Goal: Task Accomplishment & Management: Manage account settings

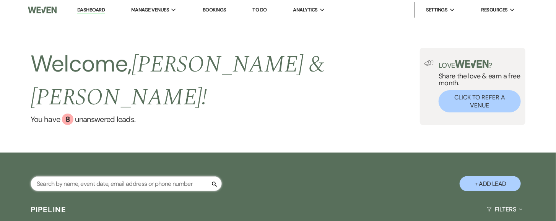
drag, startPoint x: 0, startPoint y: 0, endPoint x: 95, endPoint y: 161, distance: 186.8
click at [95, 176] on input "text" at bounding box center [126, 183] width 191 height 15
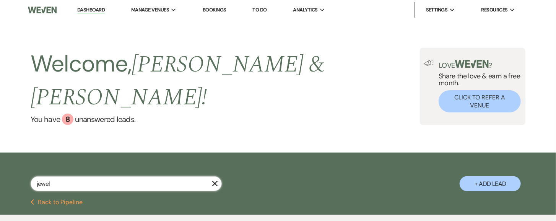
type input "jeweli"
select select "4"
select select "2"
select select "6"
select select "5"
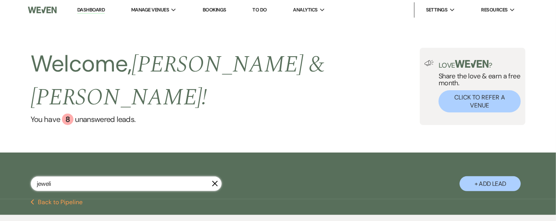
select select "6"
select select "8"
select select "2"
select select "8"
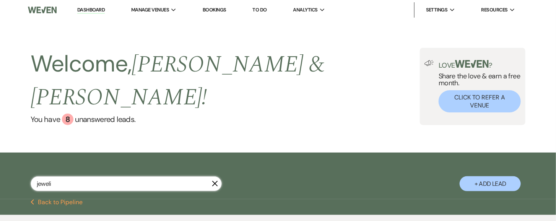
select select "6"
select select "8"
select select "6"
select select "8"
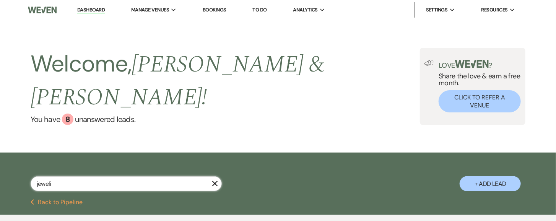
select select "6"
select select "8"
select select "2"
select select "8"
select select "7"
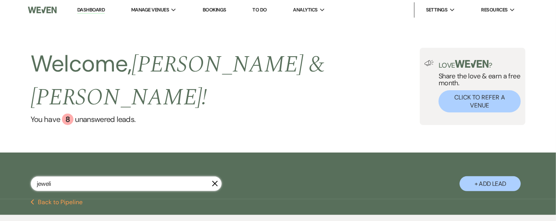
select select "8"
select select "5"
select select "8"
select select "5"
select select "8"
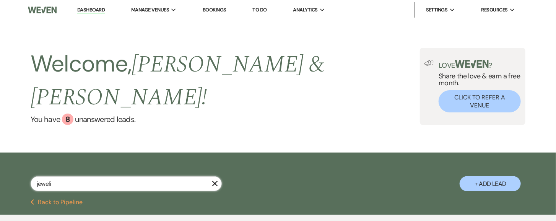
select select "7"
select select "8"
select select "5"
select select "8"
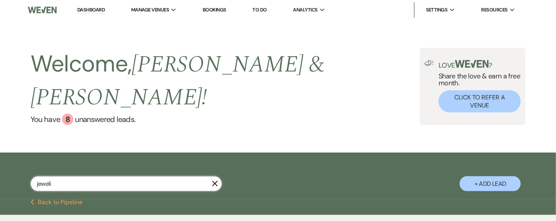
select select "6"
type input "jewelia"
select select "4"
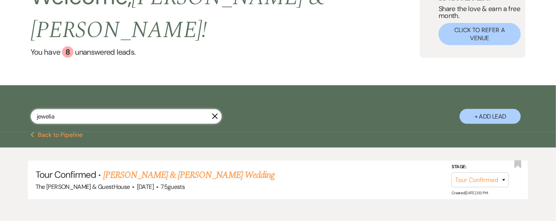
scroll to position [68, 0]
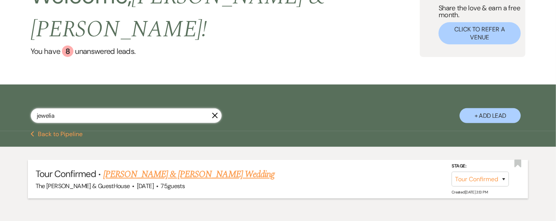
type input "jewelia"
click at [132, 168] on link "[PERSON_NAME] & [PERSON_NAME] Wedding" at bounding box center [188, 175] width 171 height 14
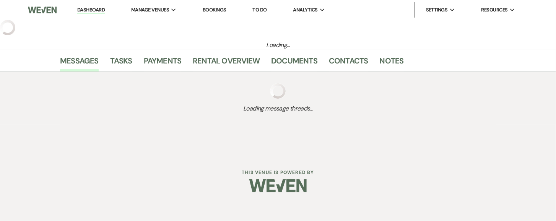
select select "4"
select select "8"
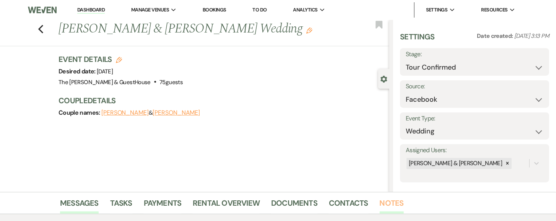
click at [391, 205] on link "Notes" at bounding box center [392, 205] width 24 height 17
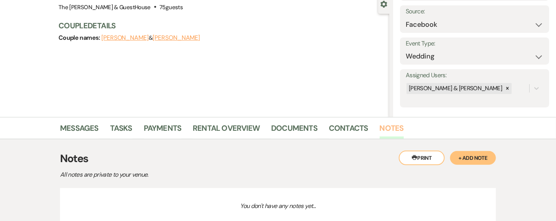
scroll to position [134, 0]
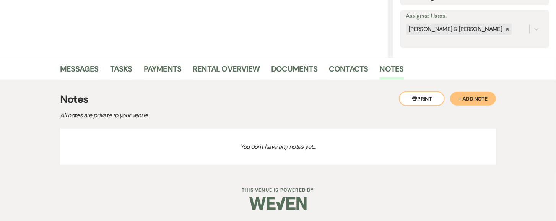
click at [478, 100] on button "+ Add Note" at bounding box center [473, 99] width 46 height 14
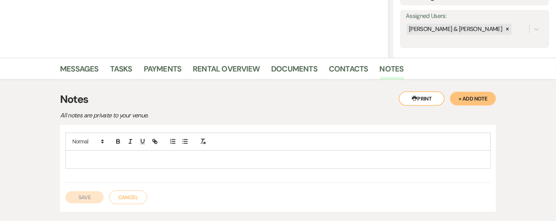
click at [299, 162] on p at bounding box center [278, 159] width 413 height 8
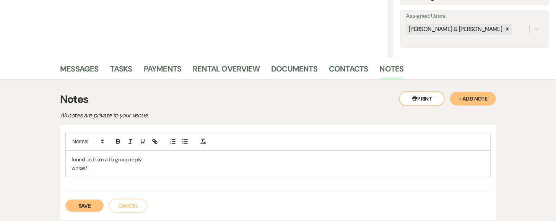
click at [404, 94] on button "Printer Print" at bounding box center [422, 98] width 46 height 15
click at [122, 172] on div "found us from a fb group reply white\/" at bounding box center [278, 164] width 425 height 26
